Goal: Navigation & Orientation: Find specific page/section

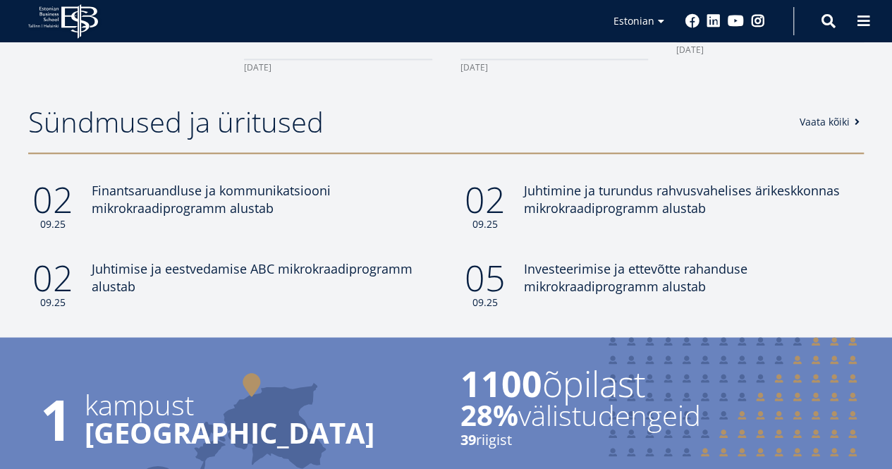
scroll to position [1114, 0]
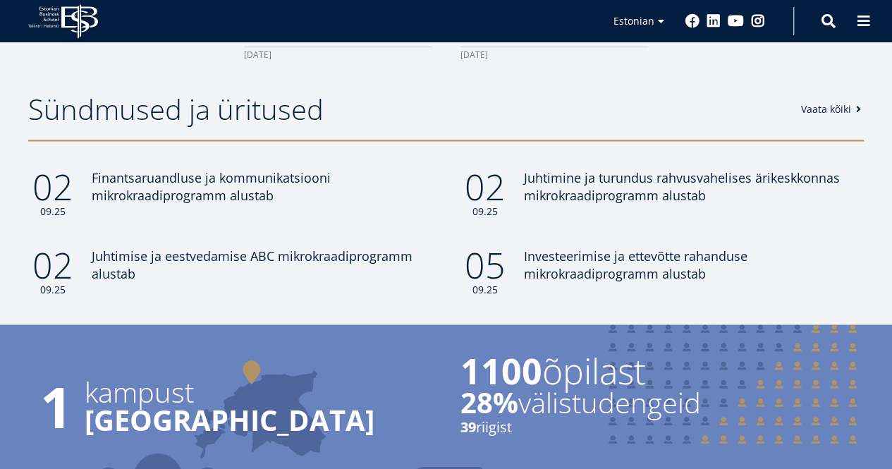
click at [832, 106] on link "Vaata kõiki" at bounding box center [833, 109] width 64 height 14
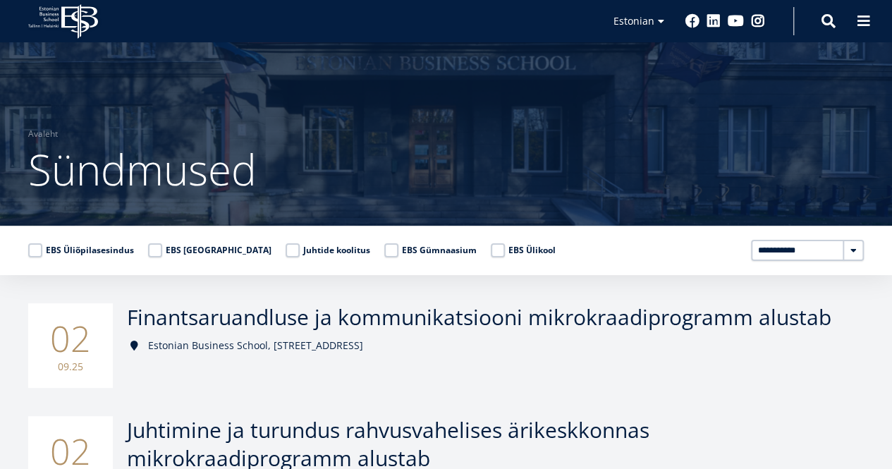
click at [56, 8] on icon at bounding box center [49, 8] width 19 height 4
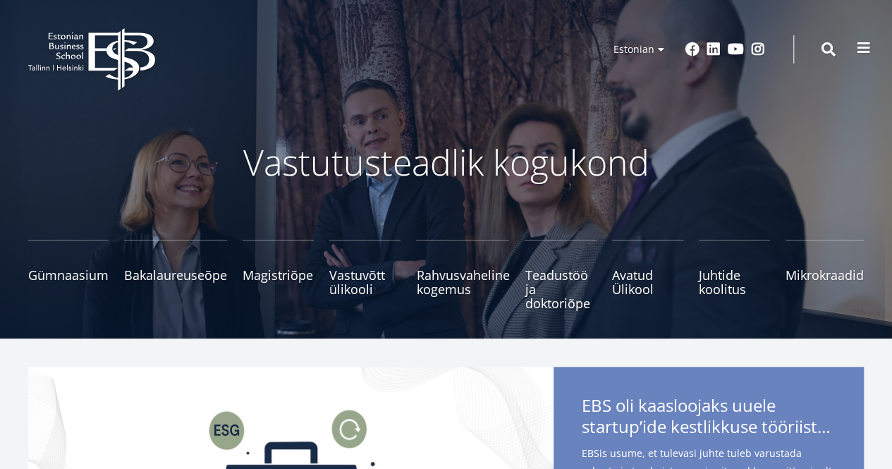
click at [872, 47] on button at bounding box center [864, 48] width 28 height 28
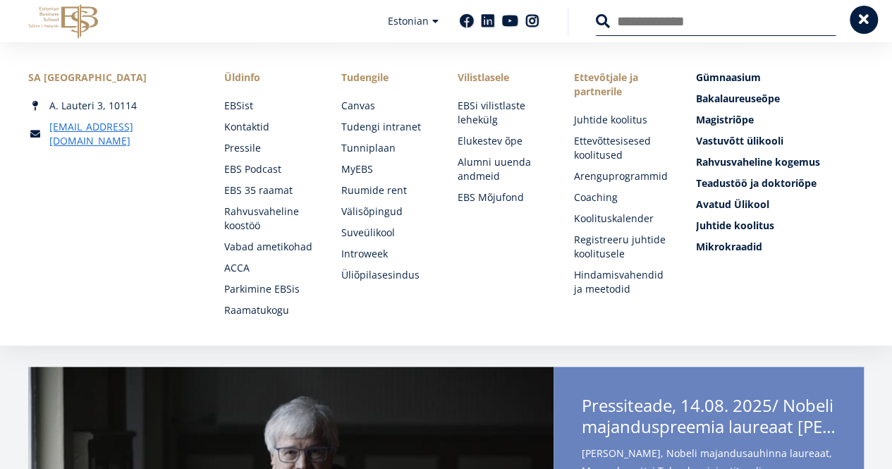
click at [865, 18] on span at bounding box center [864, 20] width 14 height 14
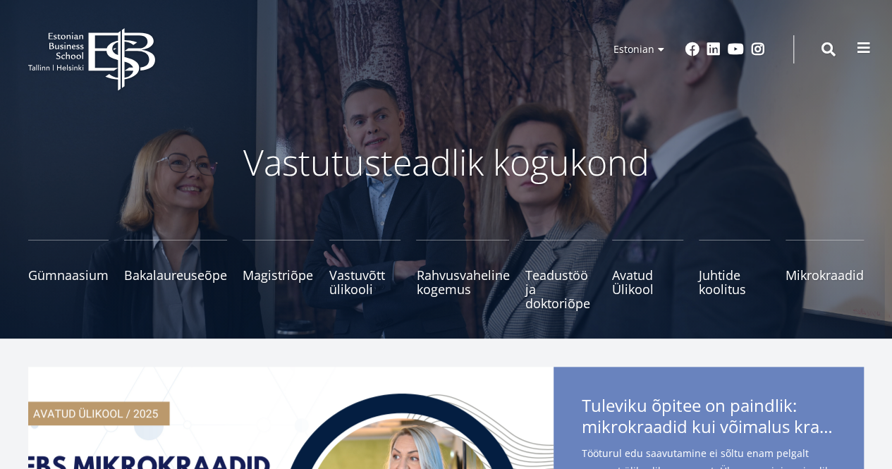
click at [864, 46] on span at bounding box center [864, 48] width 14 height 14
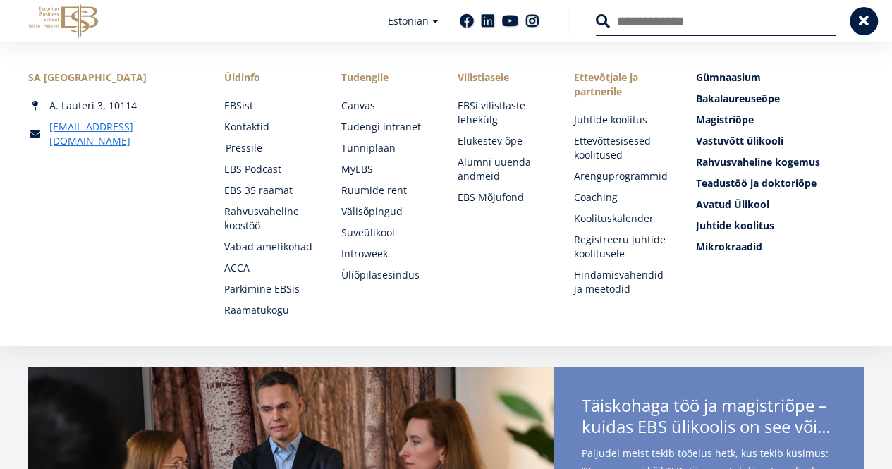
click at [250, 150] on link "Pressile" at bounding box center [270, 148] width 88 height 14
